Goal: Transaction & Acquisition: Subscribe to service/newsletter

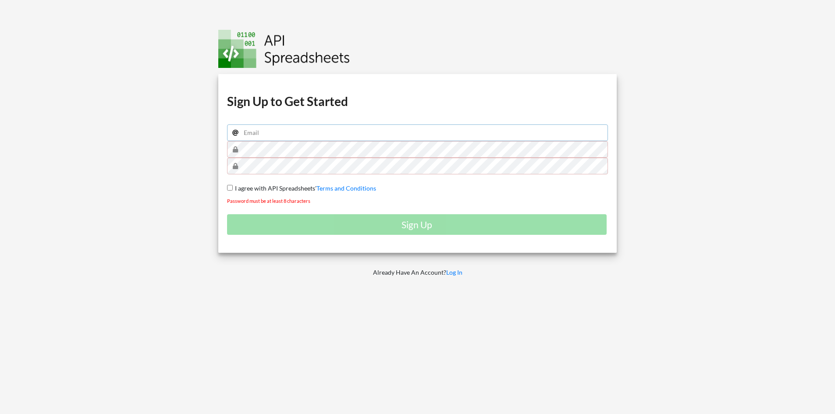
click at [259, 140] on input "email" at bounding box center [417, 132] width 381 height 17
type input "riquelmestayler@gmail.com"
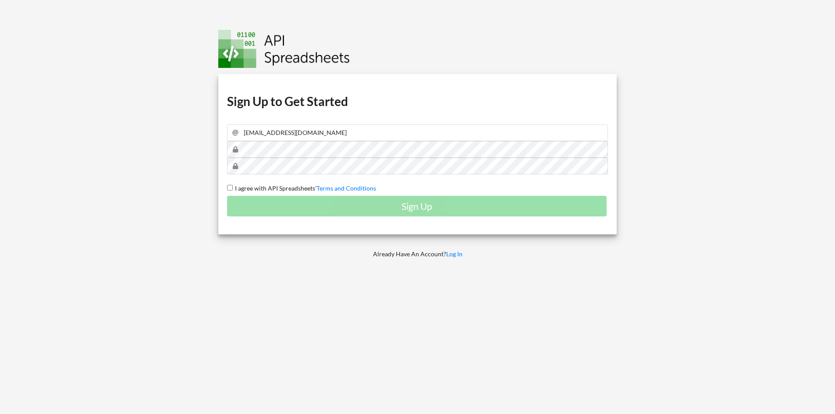
click at [230, 188] on input "I agree with API Spreadsheets' Terms and Conditions" at bounding box center [230, 188] width 6 height 6
checkbox input "true"
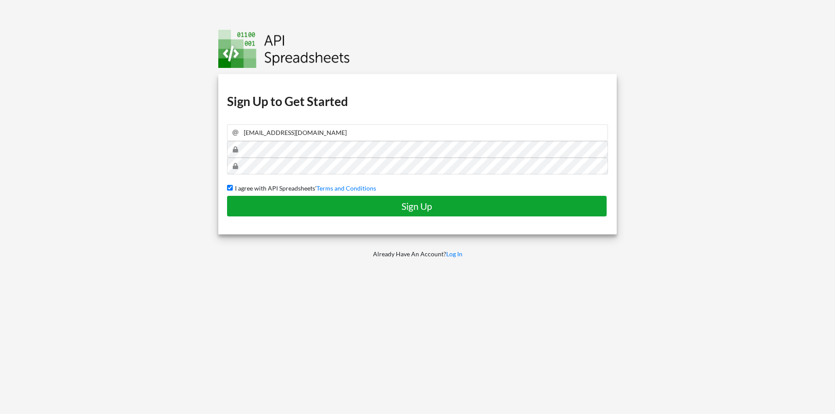
click at [347, 213] on button "Sign Up" at bounding box center [416, 206] width 379 height 21
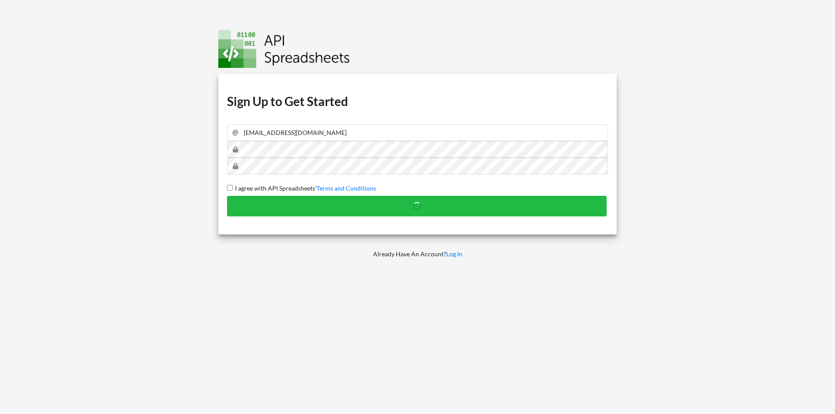
checkbox input "false"
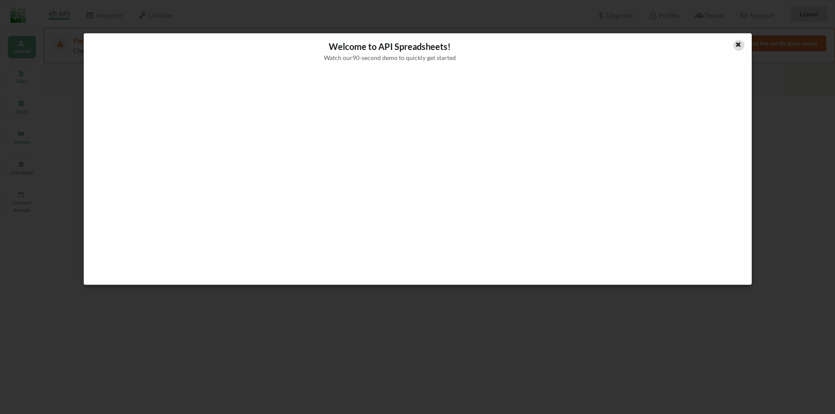
click at [739, 44] on icon at bounding box center [737, 43] width 7 height 6
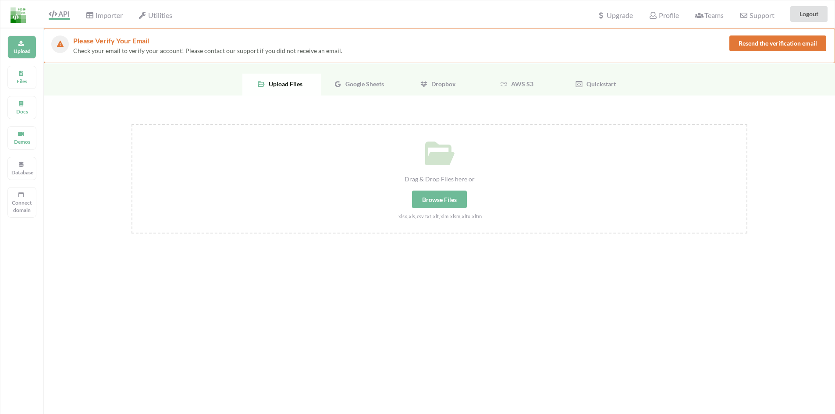
click at [350, 86] on span "Google Sheets" at bounding box center [363, 83] width 42 height 7
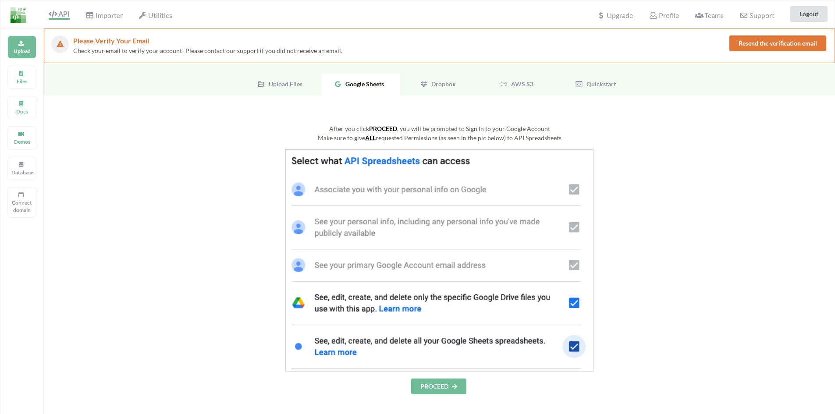
scroll to position [44, 0]
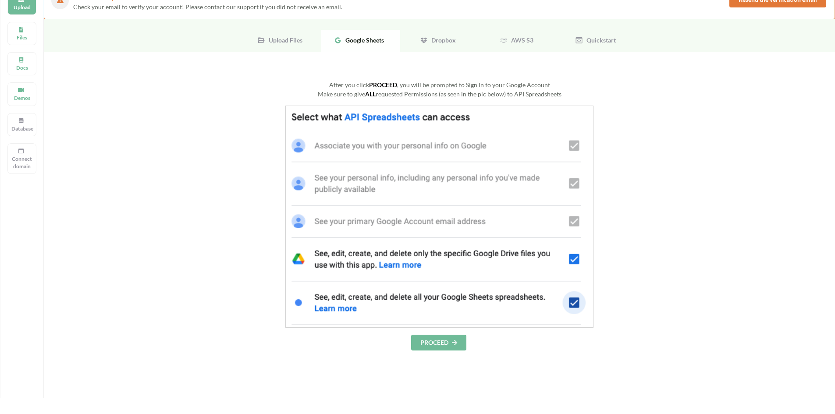
click at [433, 344] on button "PROCEED" at bounding box center [438, 343] width 55 height 16
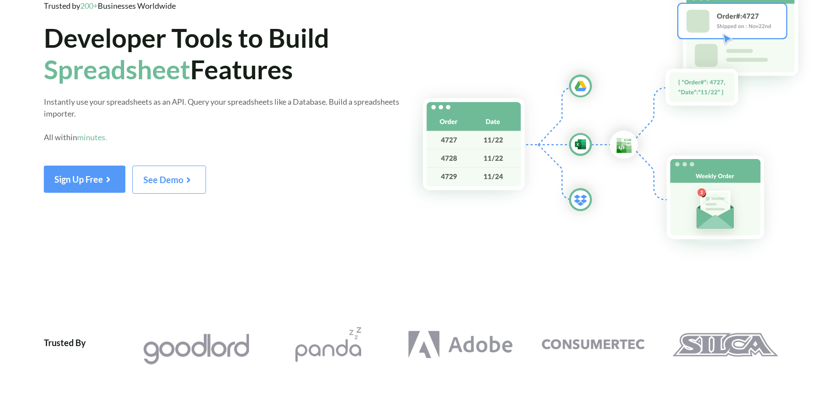
scroll to position [54, 0]
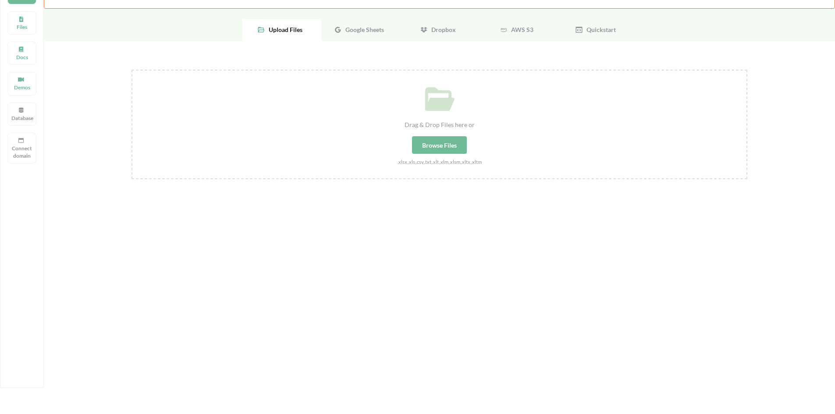
drag, startPoint x: 343, startPoint y: 27, endPoint x: 345, endPoint y: 33, distance: 6.1
click at [343, 27] on span "Google Sheets" at bounding box center [363, 29] width 42 height 7
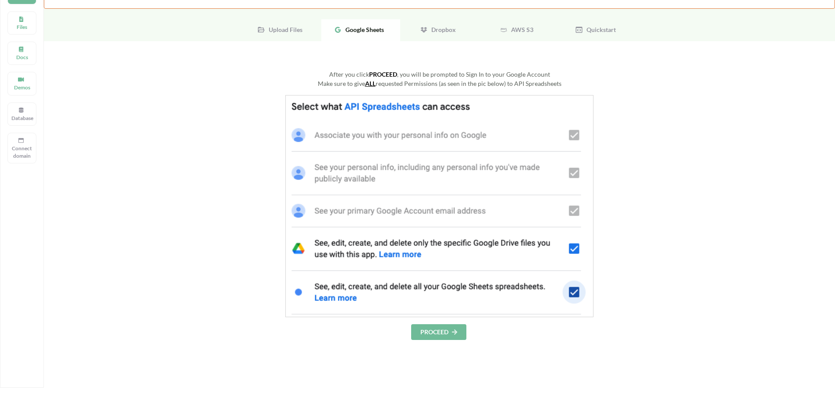
click at [573, 293] on img at bounding box center [439, 206] width 308 height 222
click at [573, 244] on img at bounding box center [439, 206] width 308 height 222
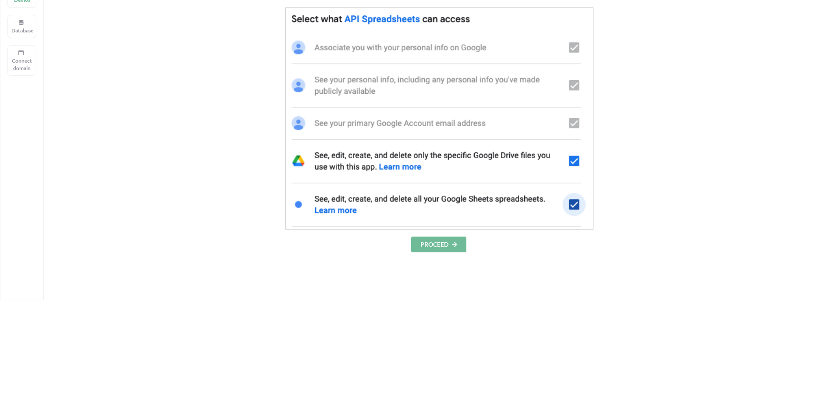
scroll to position [98, 0]
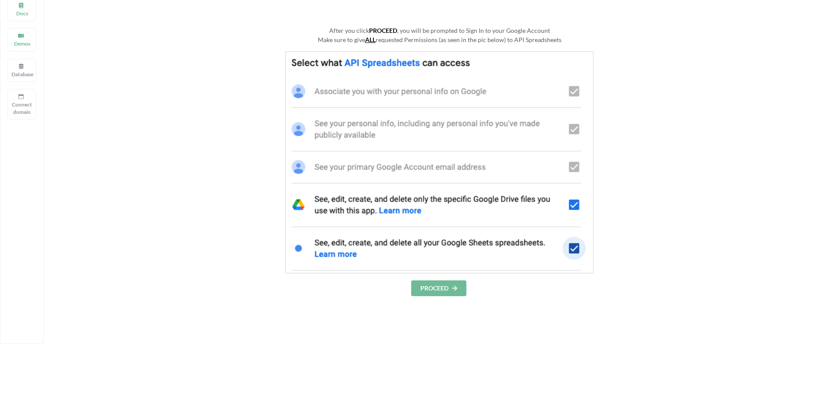
click at [425, 281] on button "PROCEED" at bounding box center [438, 288] width 55 height 16
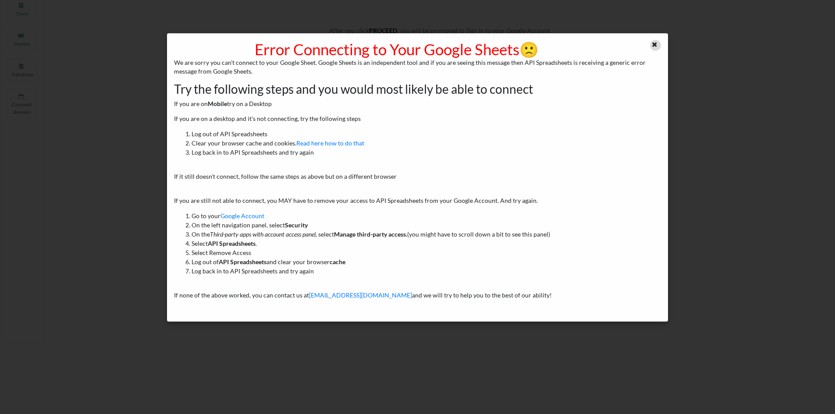
click at [652, 42] on icon at bounding box center [654, 43] width 7 height 6
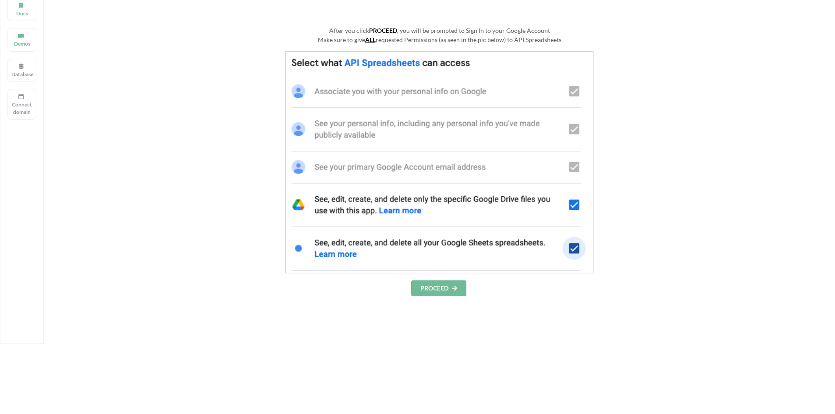
click at [434, 294] on button "PROCEED" at bounding box center [438, 288] width 55 height 16
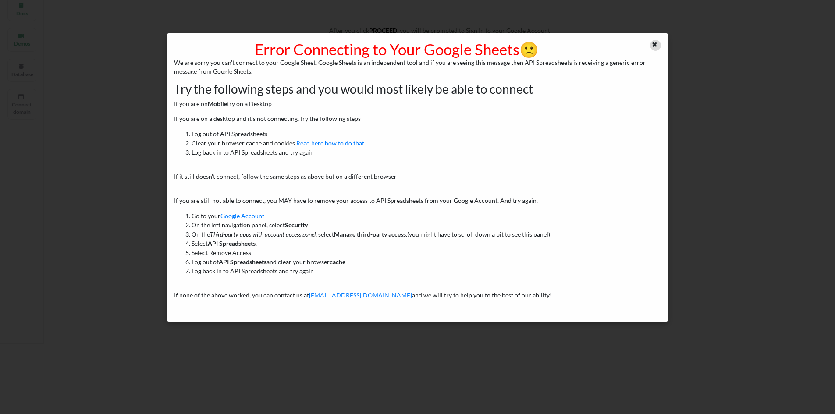
click at [654, 43] on icon at bounding box center [654, 43] width 7 height 6
